Goal: Transaction & Acquisition: Complete application form

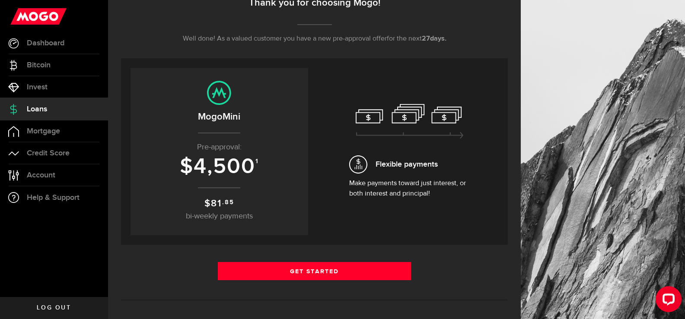
scroll to position [126, 0]
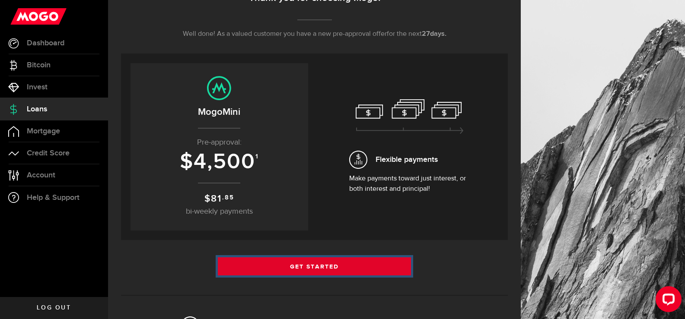
click at [318, 271] on link "Get Started" at bounding box center [315, 267] width 194 height 18
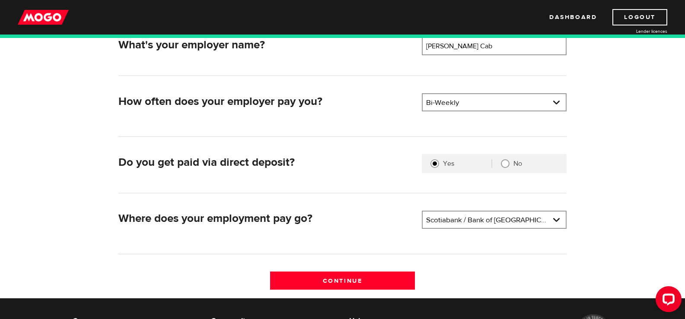
scroll to position [154, 0]
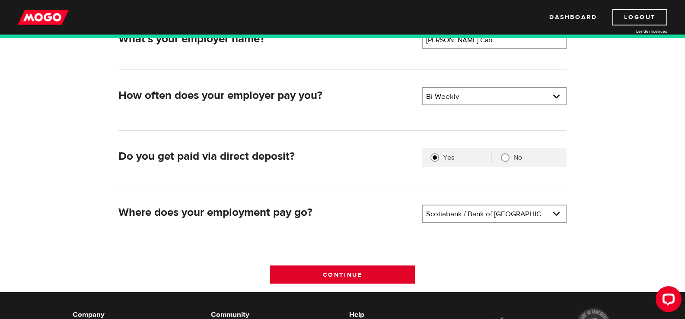
click at [367, 280] on input "Continue" at bounding box center [342, 275] width 145 height 18
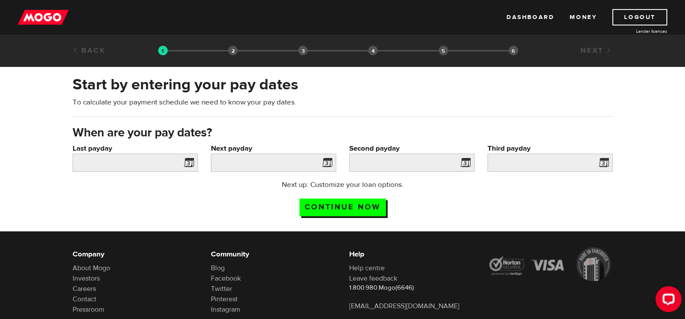
click at [185, 161] on span at bounding box center [187, 164] width 13 height 14
click at [164, 159] on input "Last payday" at bounding box center [135, 163] width 125 height 18
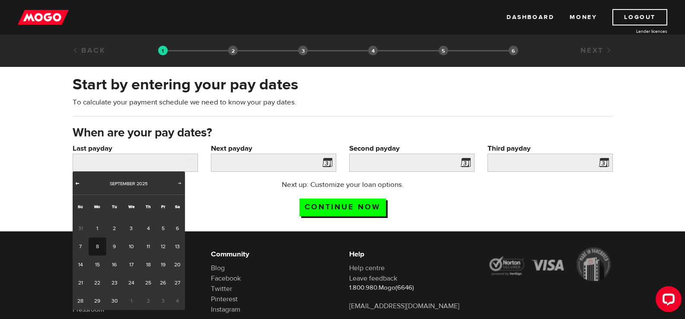
click at [80, 184] on span "Prev" at bounding box center [77, 183] width 7 height 7
click at [147, 228] on span "31" at bounding box center [148, 229] width 16 height 18
click at [151, 301] on link "28" at bounding box center [148, 301] width 16 height 18
type input "[DATE]"
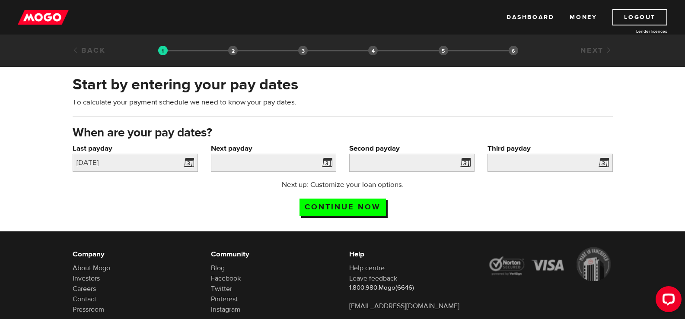
click at [326, 162] on span at bounding box center [325, 164] width 13 height 14
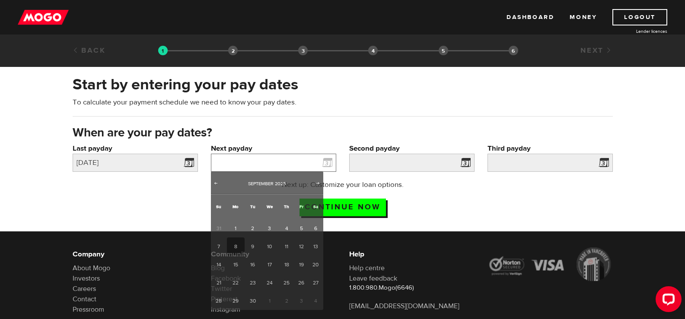
click at [294, 169] on input "Next payday" at bounding box center [273, 163] width 125 height 18
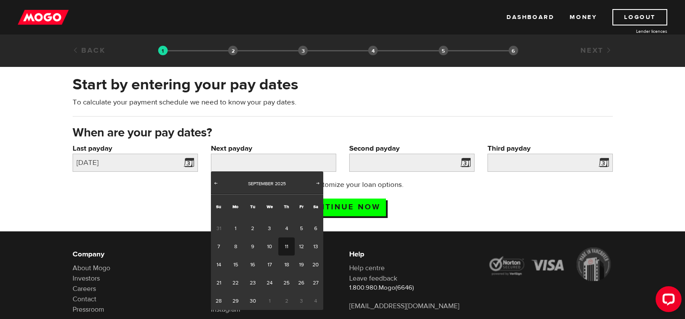
click at [283, 242] on link "11" at bounding box center [286, 247] width 16 height 18
type input "[DATE]"
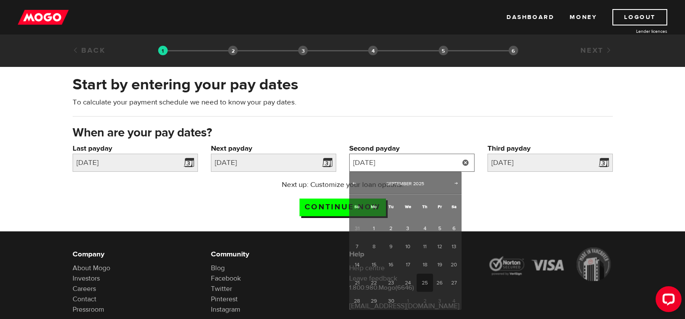
click at [452, 165] on input "[DATE]" at bounding box center [411, 163] width 125 height 18
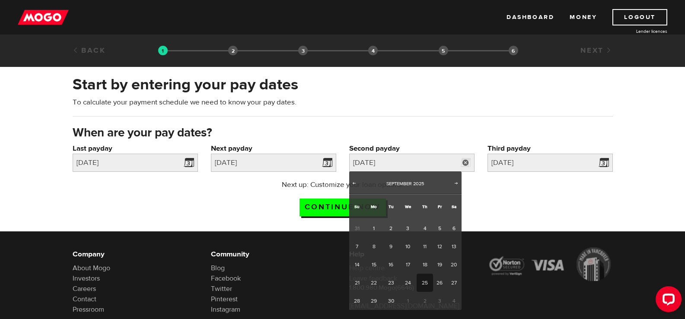
click at [497, 184] on div "Next up: Customize your loan options. Continue now" at bounding box center [342, 201] width 553 height 43
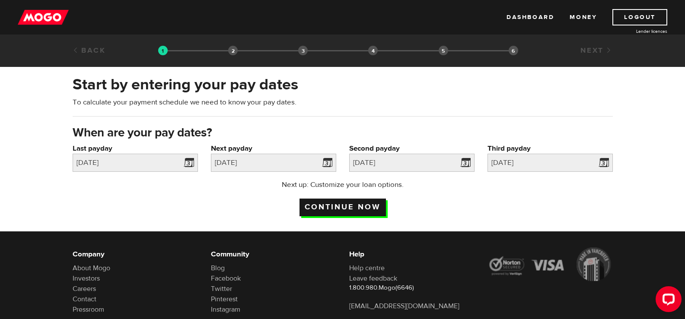
click at [347, 206] on input "Continue now" at bounding box center [342, 208] width 86 height 18
